Goal: Use online tool/utility

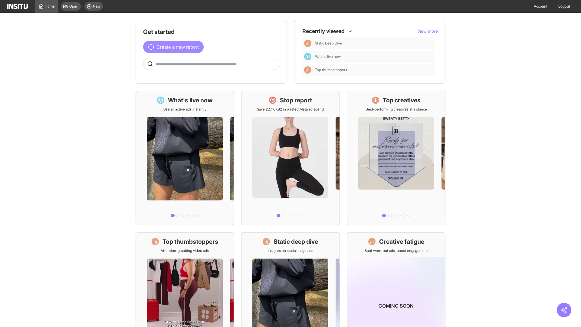
click at [175, 47] on span "Create a new report" at bounding box center [177, 46] width 42 height 7
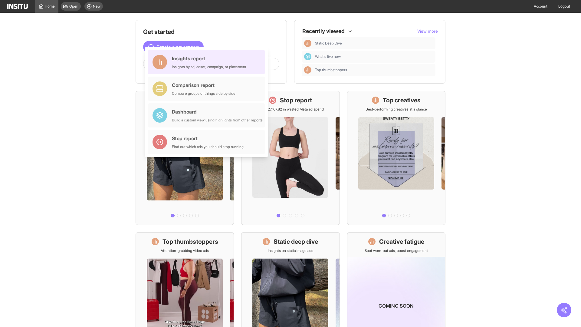
click at [208, 62] on div "Insights report Insights by ad, adset, campaign, or placement" at bounding box center [209, 62] width 74 height 15
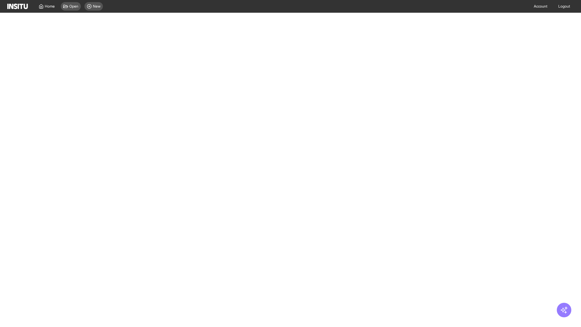
select select "**"
